Goal: Information Seeking & Learning: Compare options

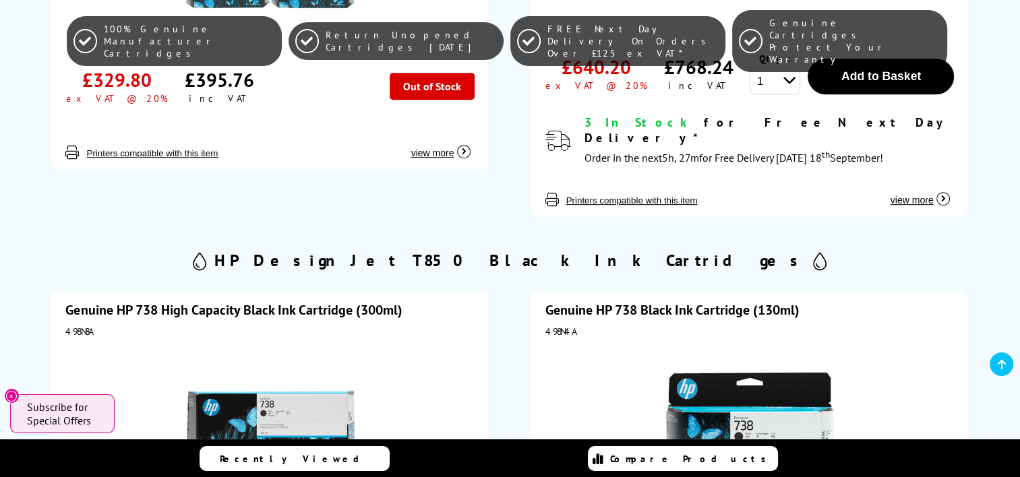
scroll to position [742, 0]
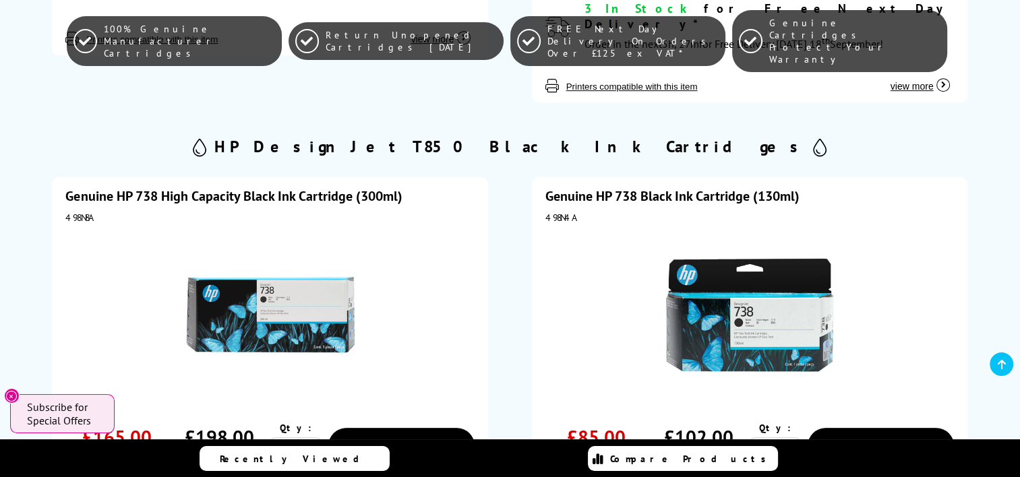
click at [76, 212] on div "498N8A" at bounding box center [269, 218] width 409 height 12
copy div "498N8A"
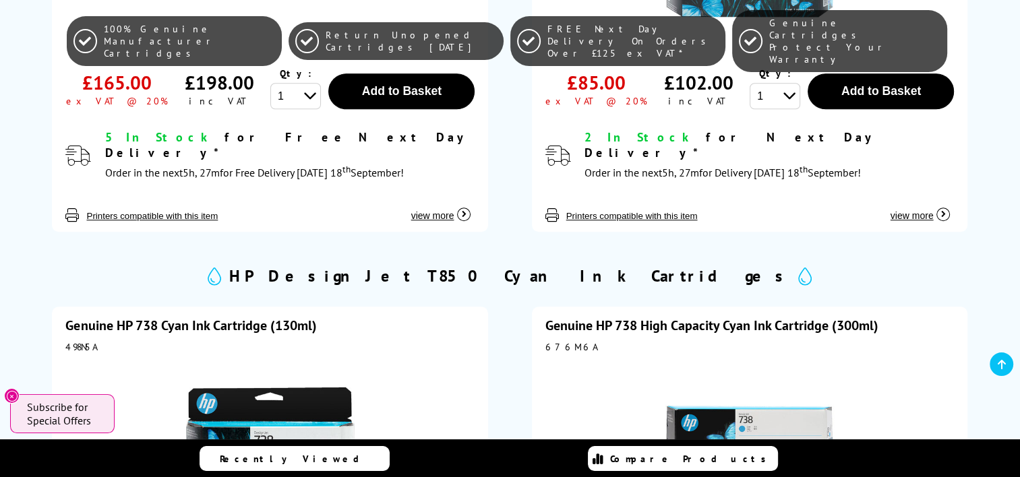
scroll to position [1146, 0]
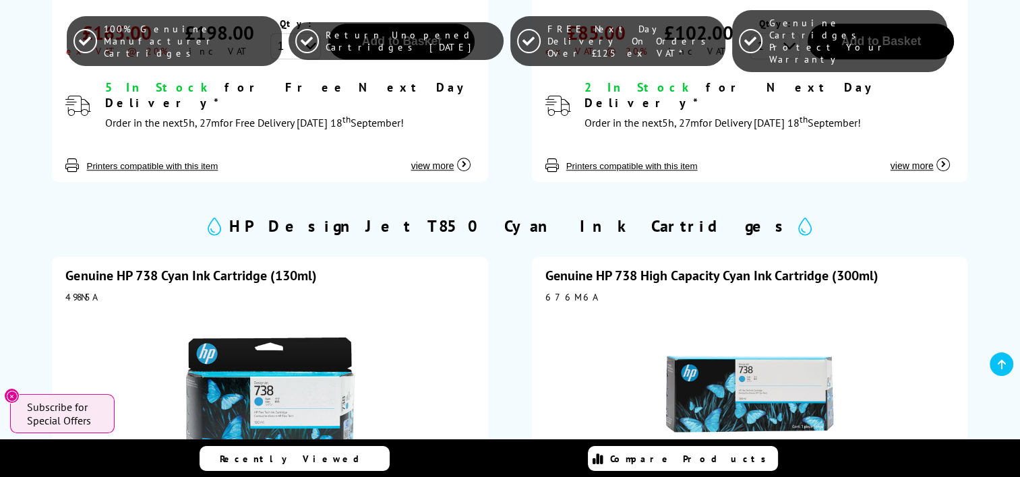
click at [561, 291] on div "676M6A" at bounding box center [749, 297] width 409 height 12
copy div "676M6A"
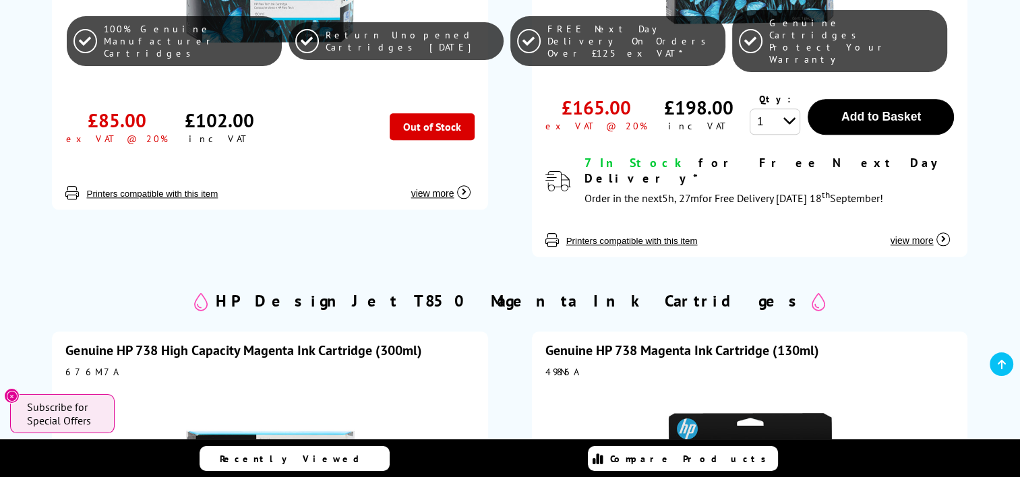
scroll to position [1618, 0]
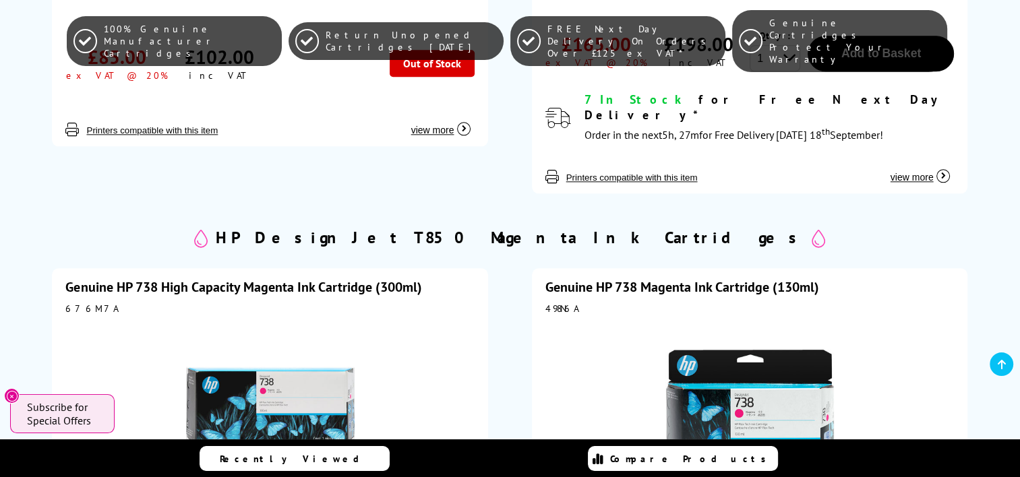
click at [89, 303] on div "676M7A" at bounding box center [269, 309] width 409 height 12
copy div "676M7A"
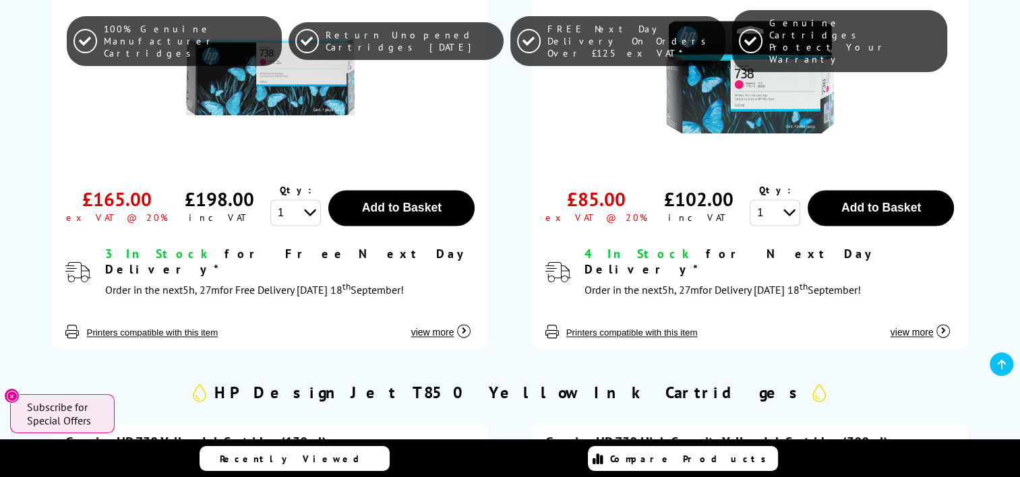
scroll to position [1955, 0]
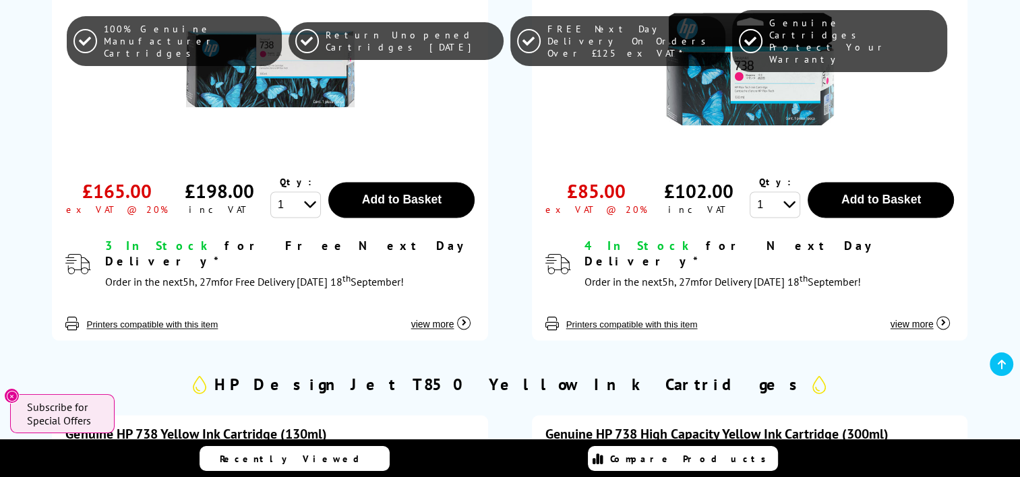
click at [566, 450] on div "676M8A" at bounding box center [749, 456] width 409 height 12
copy div "676M8A"
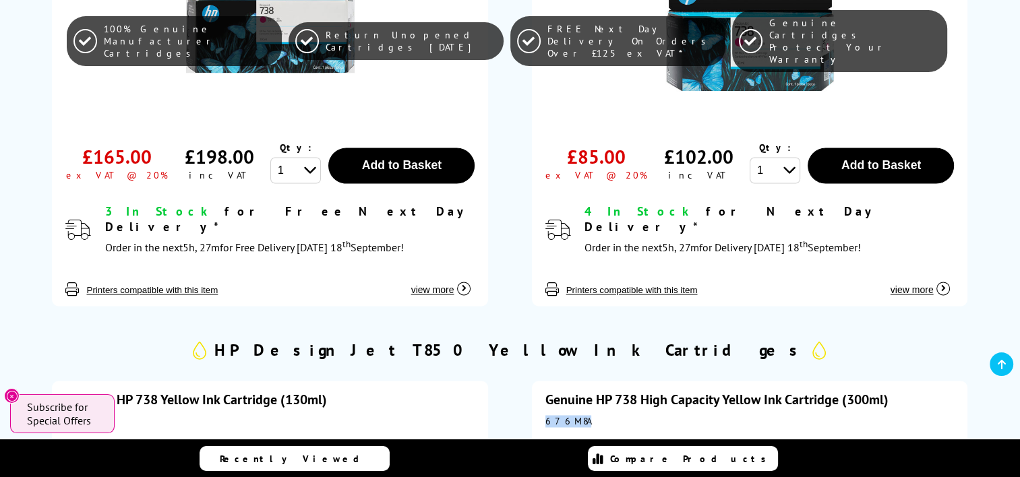
scroll to position [2023, 0]
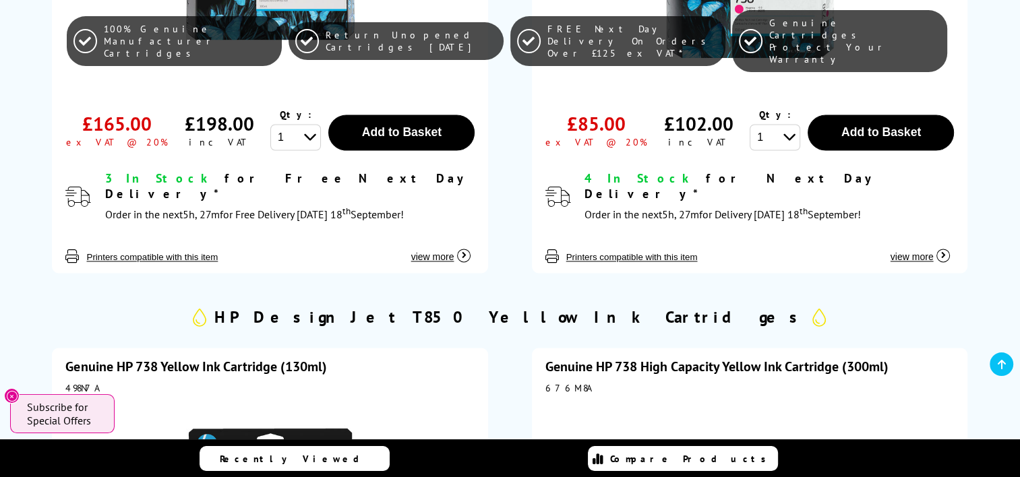
click at [86, 382] on div "498N7A" at bounding box center [269, 388] width 409 height 12
copy div "498N7A"
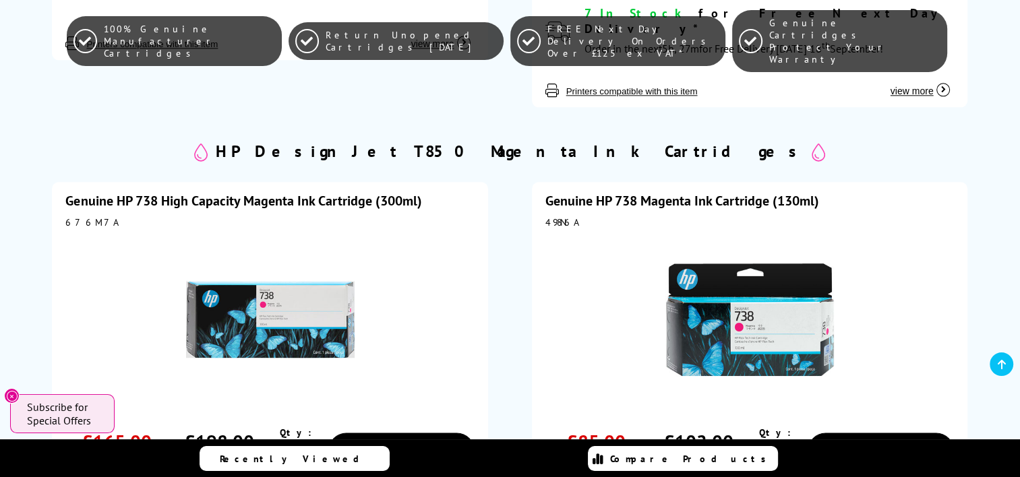
scroll to position [1686, 0]
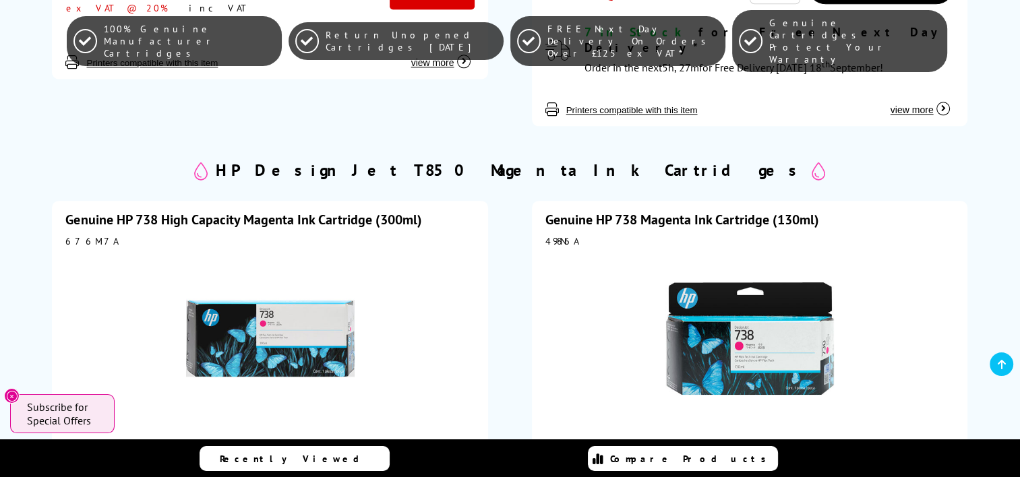
click at [565, 235] on div "498N6A" at bounding box center [749, 241] width 409 height 12
copy div "498N6A"
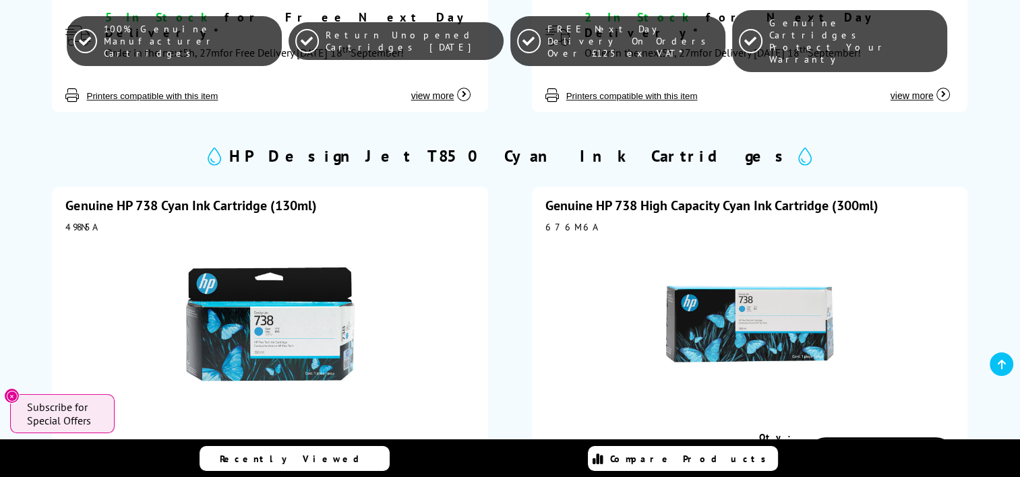
scroll to position [1214, 0]
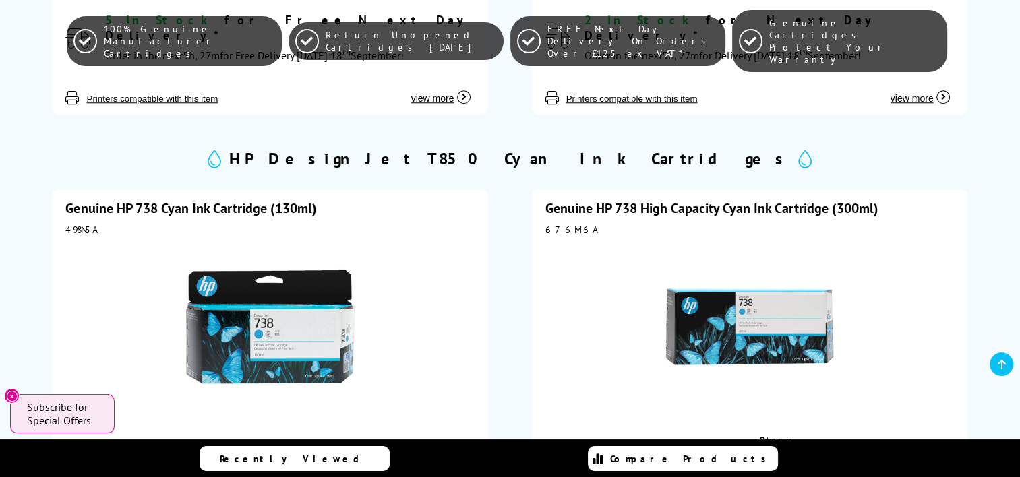
click at [73, 224] on div "498N5A" at bounding box center [269, 230] width 409 height 12
copy div "498N5A"
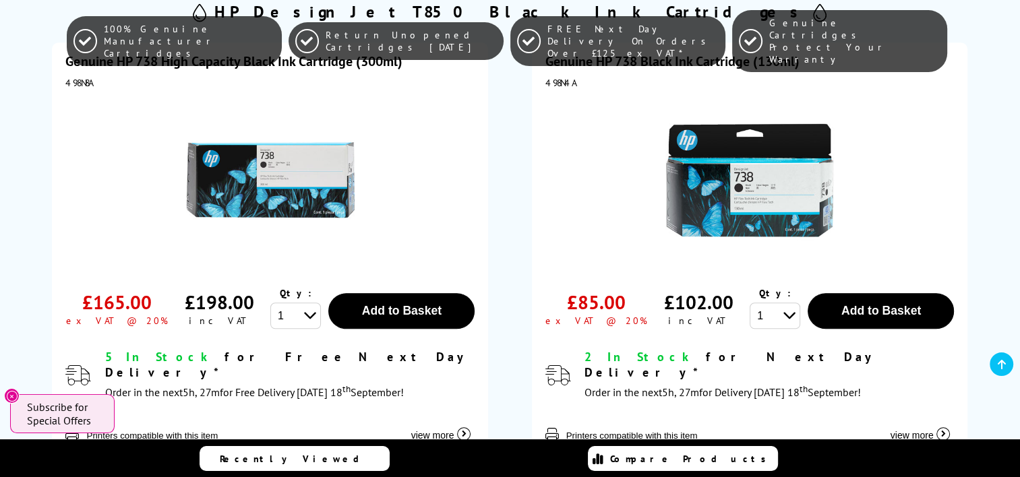
scroll to position [742, 0]
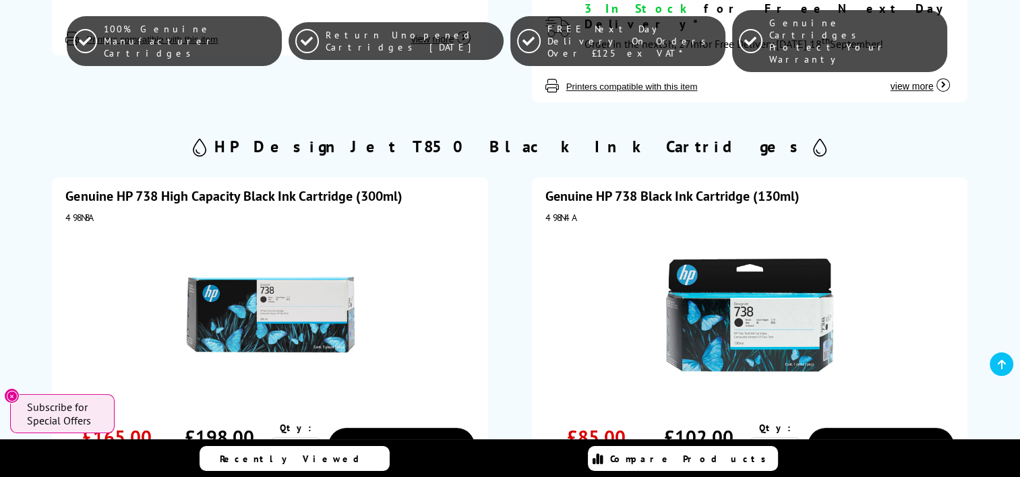
click at [561, 212] on div "498N4A" at bounding box center [749, 218] width 409 height 12
copy div "498N4A"
